Goal: Check status: Check status

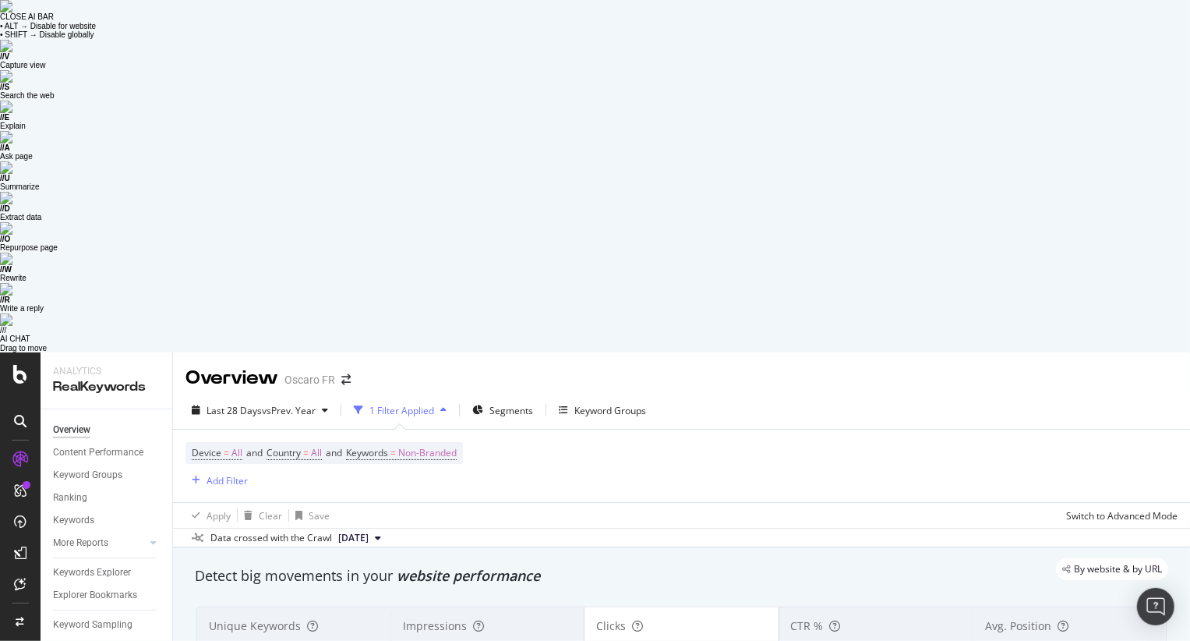
scroll to position [1749, 0]
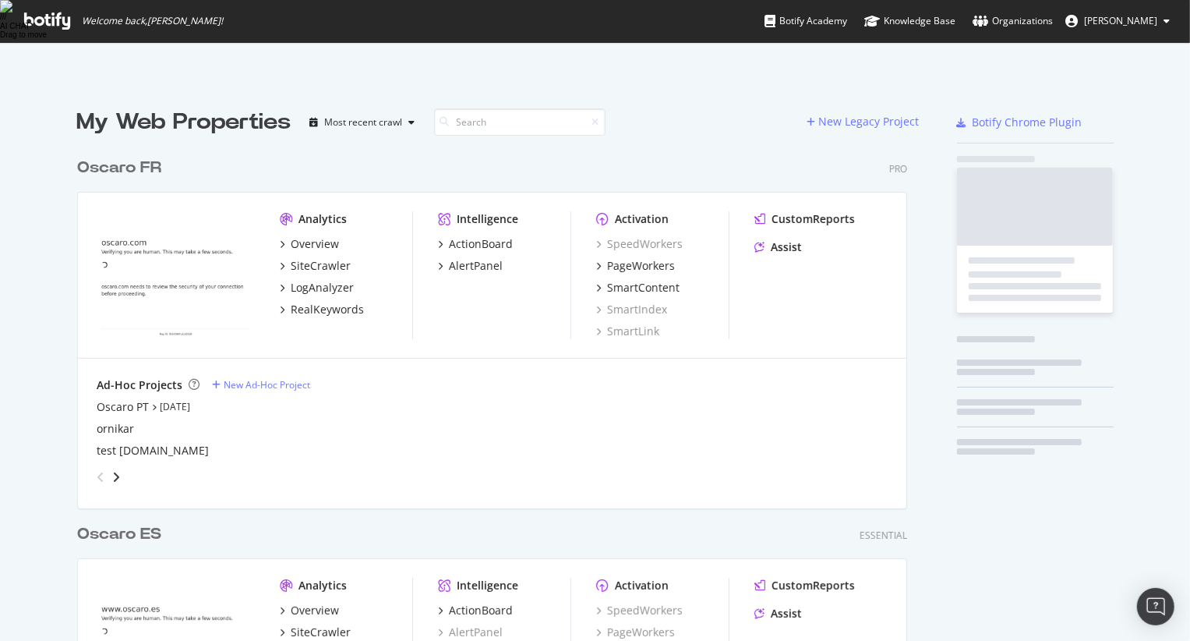
scroll to position [859, 842]
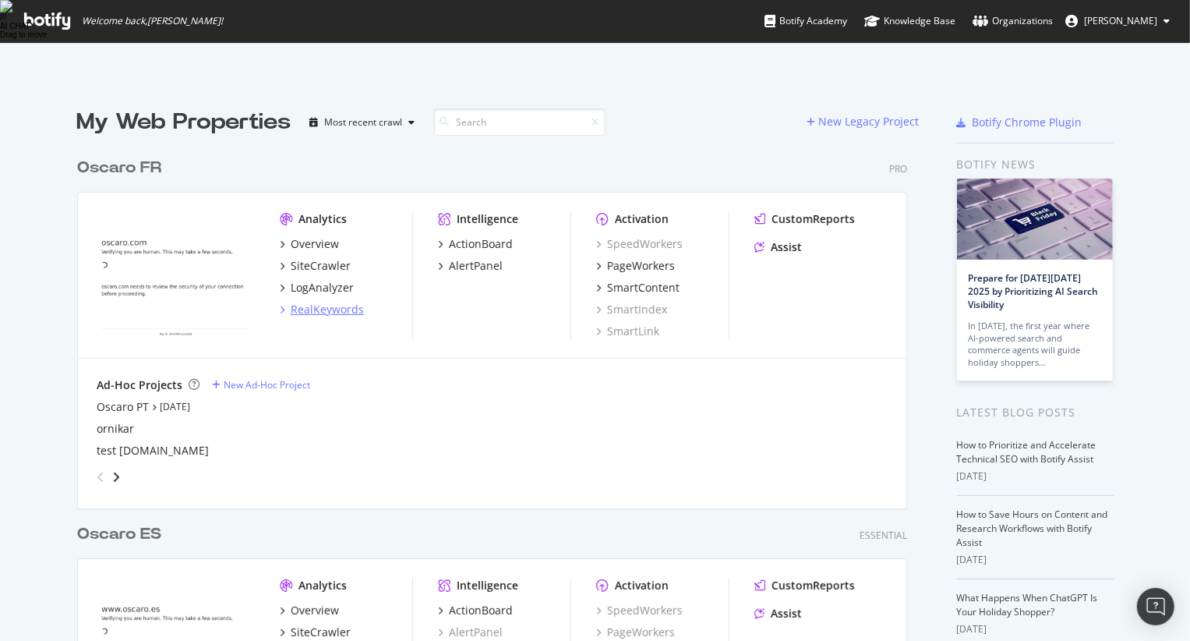
click at [308, 301] on div "RealKeywords" at bounding box center [327, 309] width 73 height 16
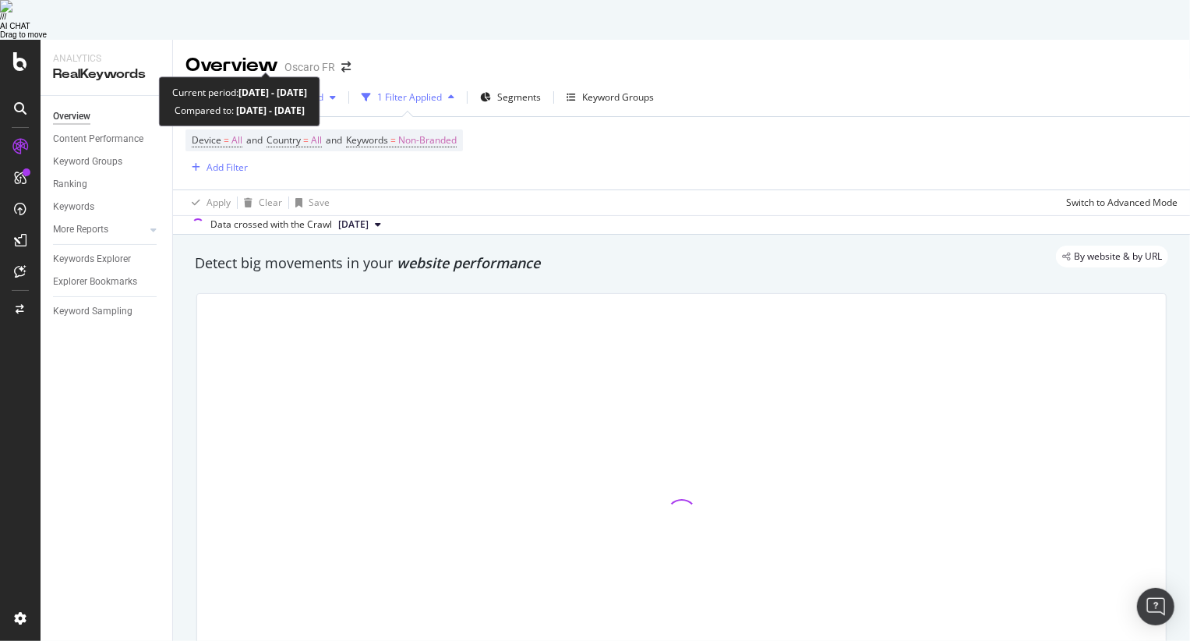
click at [318, 90] on span "vs Prev. Period" at bounding box center [293, 96] width 62 height 13
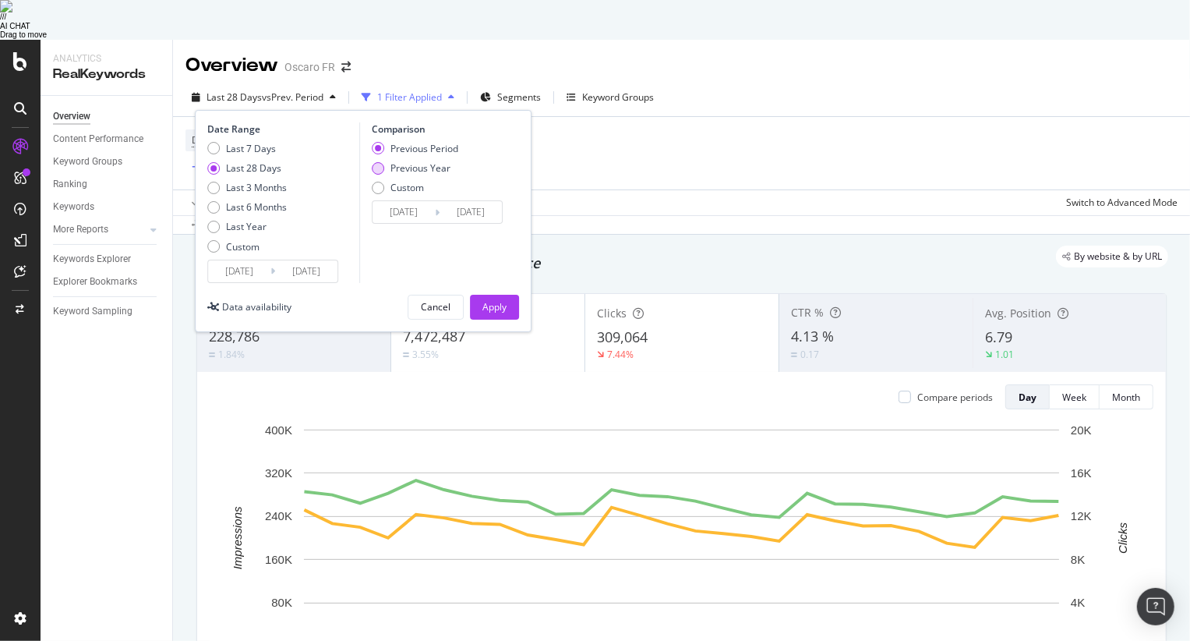
click at [389, 161] on div "Previous Year" at bounding box center [415, 167] width 87 height 13
type input "2024/08/29"
type input "2024/09/25"
click at [493, 300] on div "Apply" at bounding box center [494, 306] width 24 height 13
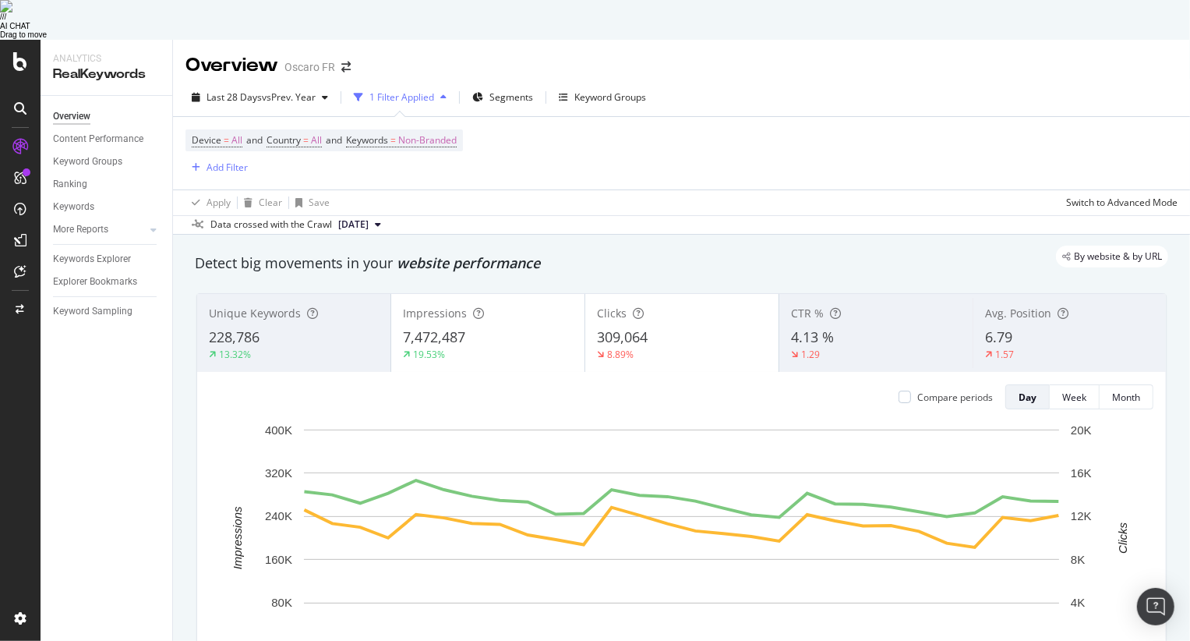
click at [601, 189] on div "Apply Clear Save Switch to Advanced Mode" at bounding box center [681, 202] width 1017 height 26
